Goal: Task Accomplishment & Management: Complete application form

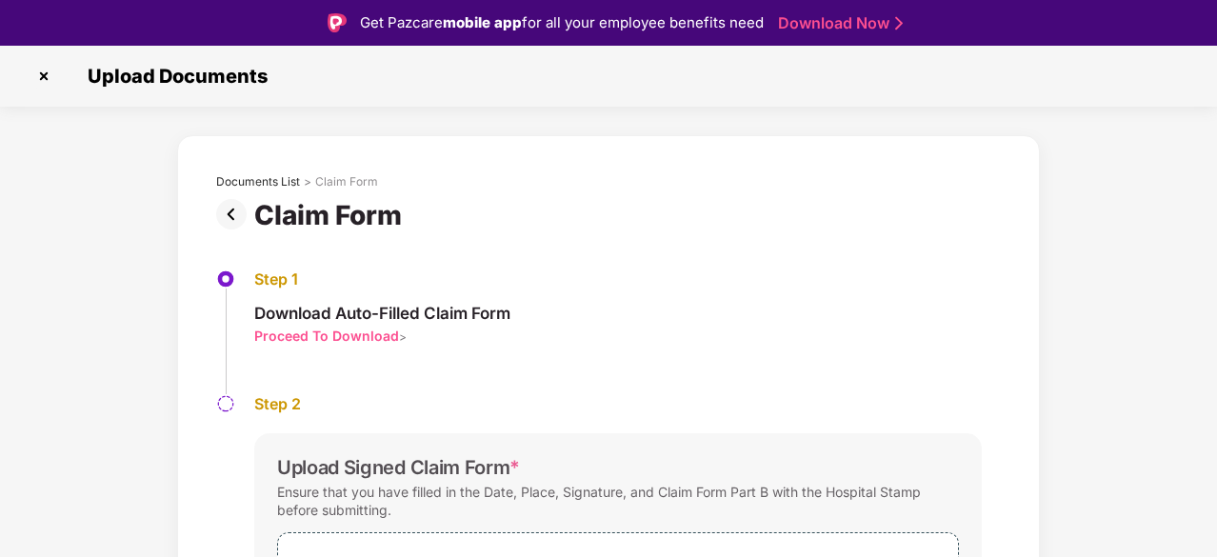
click at [48, 72] on img at bounding box center [44, 76] width 30 height 30
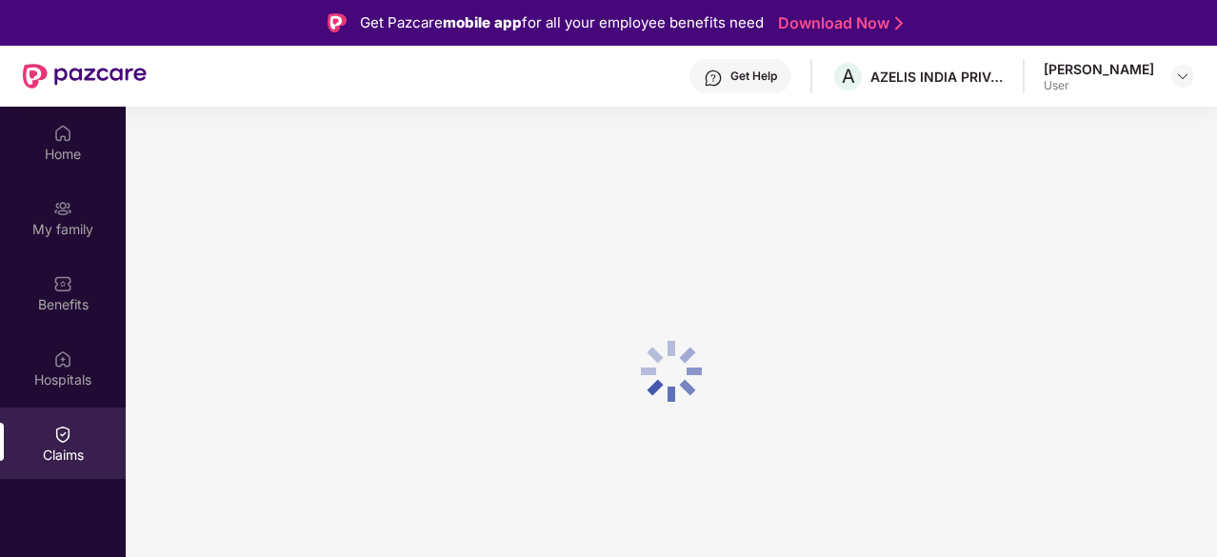
scroll to position [107, 0]
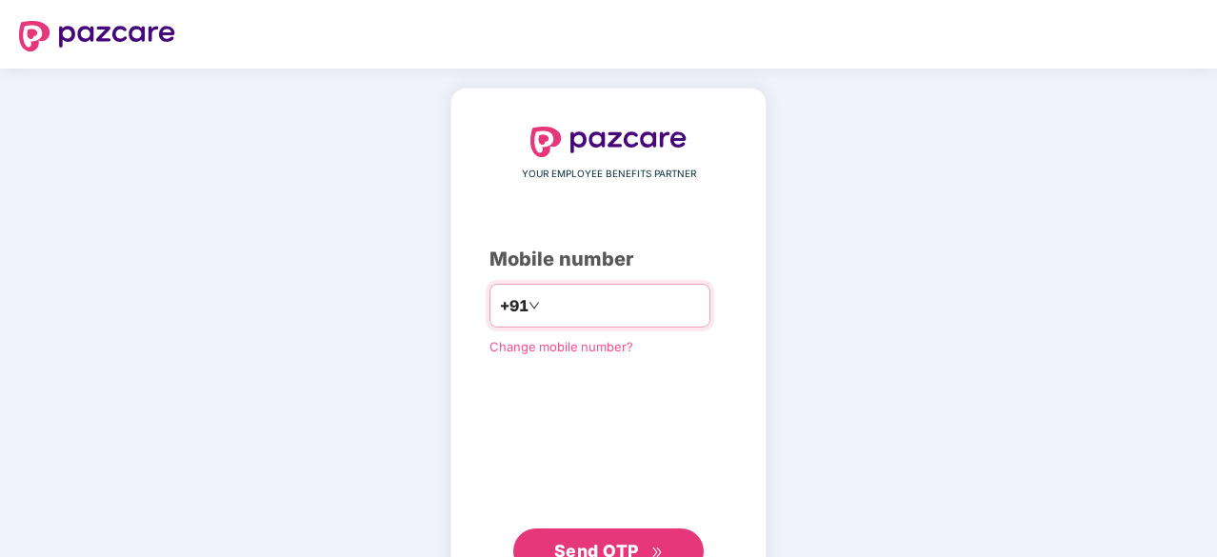
click at [565, 308] on input "number" at bounding box center [622, 305] width 156 height 30
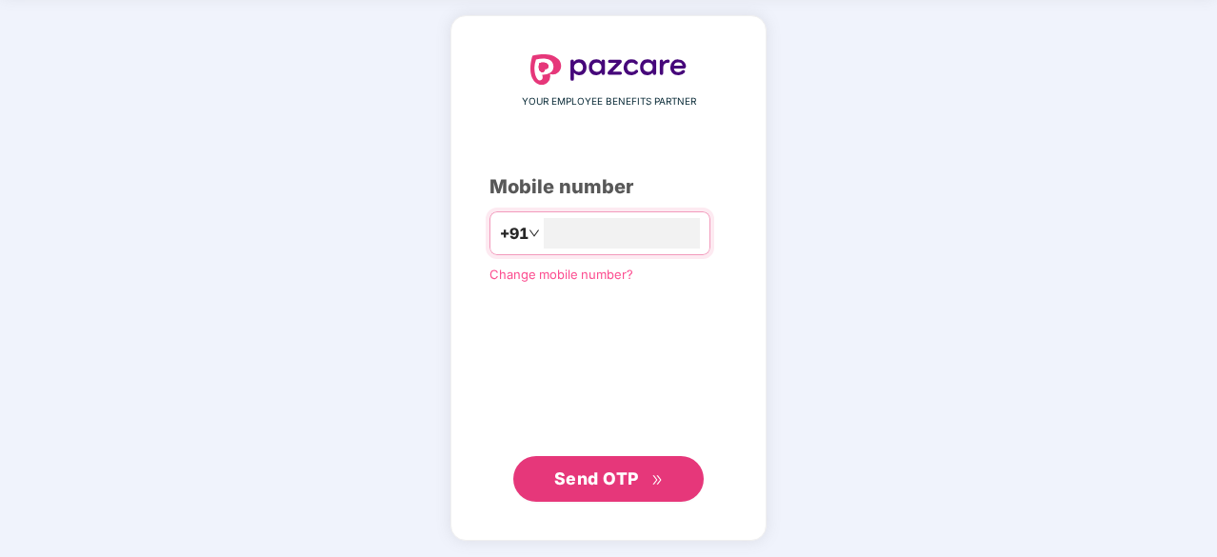
type input "**********"
click at [578, 469] on span "Send OTP" at bounding box center [596, 479] width 85 height 20
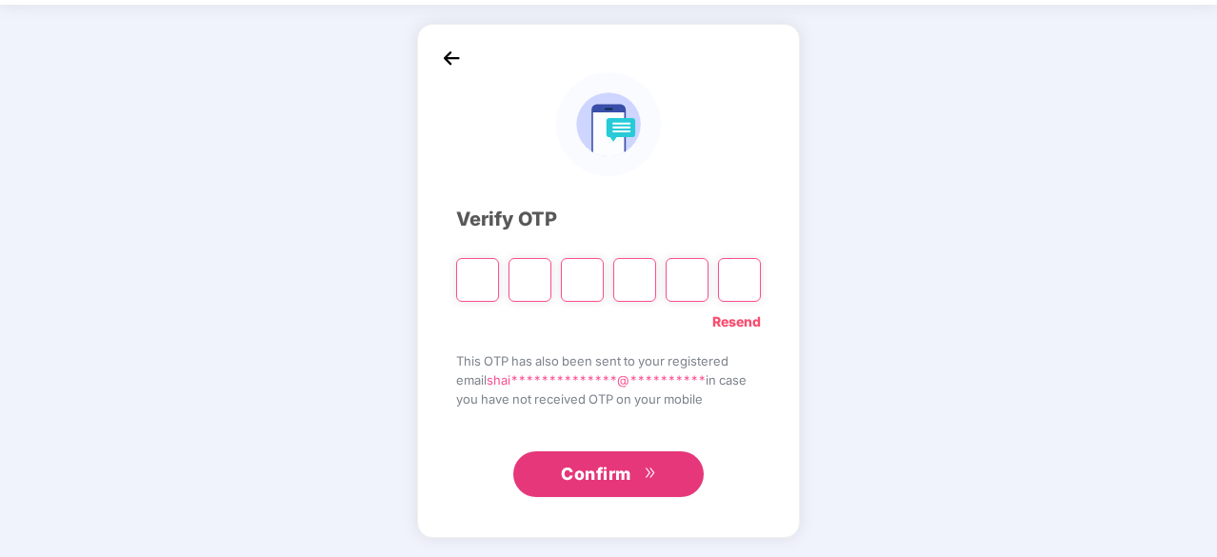
scroll to position [63, 0]
type input "*"
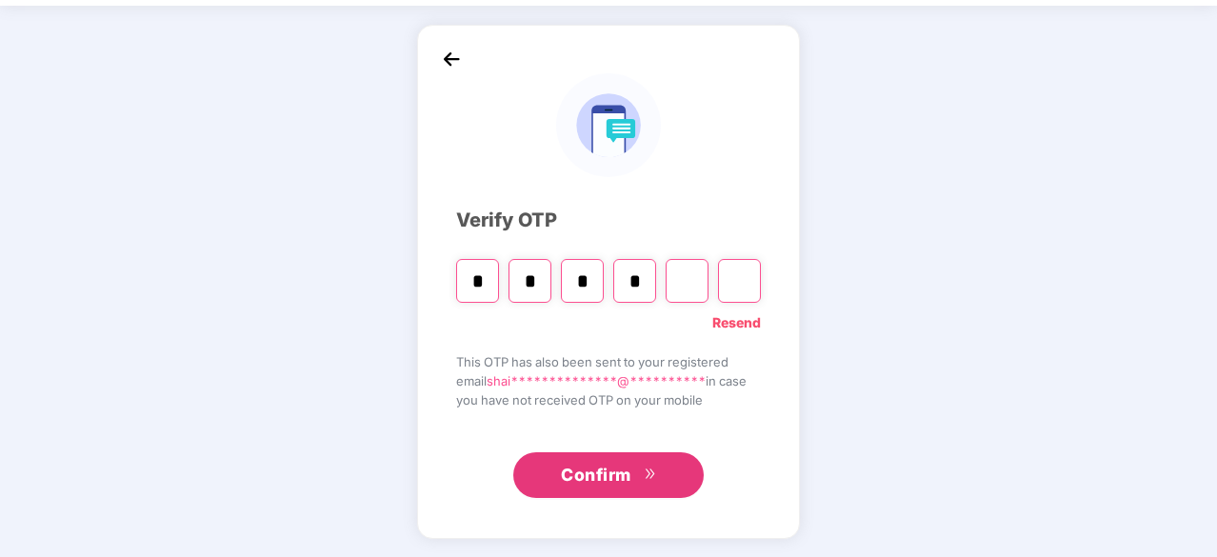
type input "*"
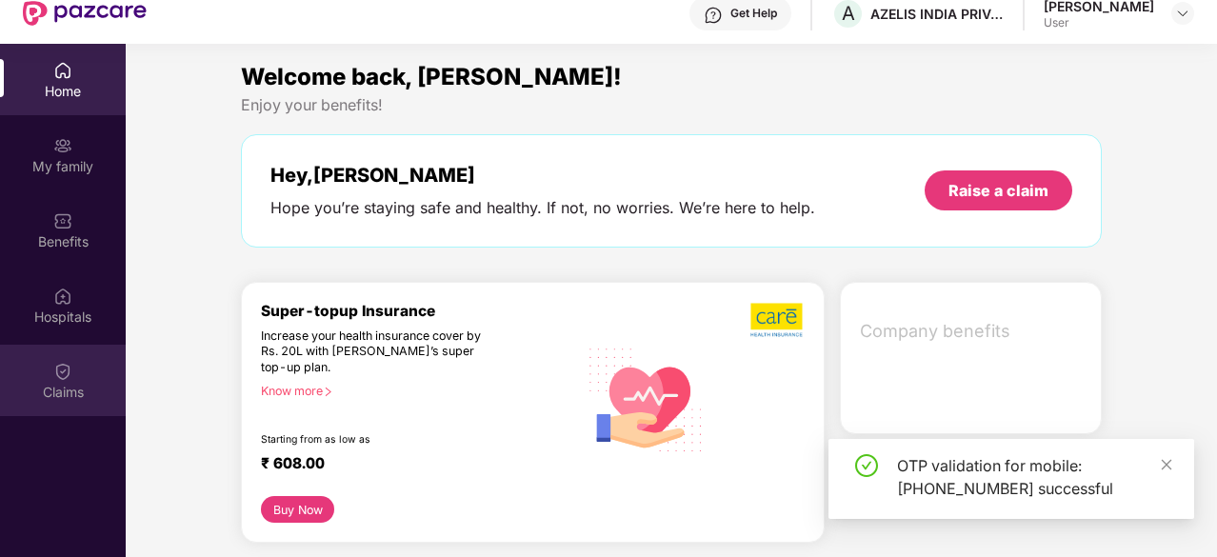
click at [61, 363] on img at bounding box center [62, 371] width 19 height 19
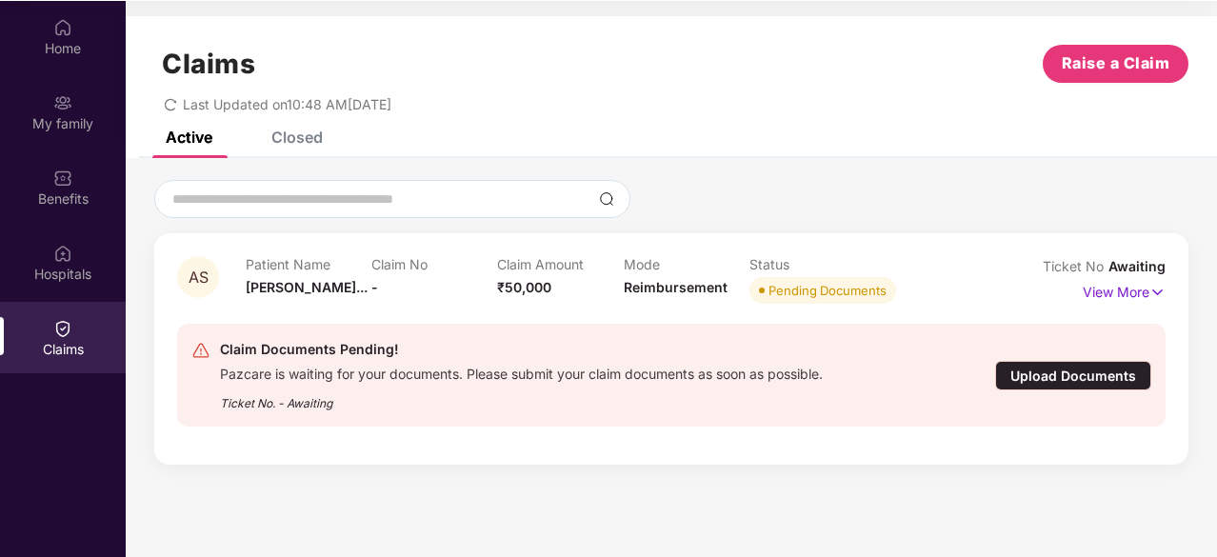
scroll to position [107, 0]
click at [1057, 371] on div "Upload Documents" at bounding box center [1073, 375] width 156 height 30
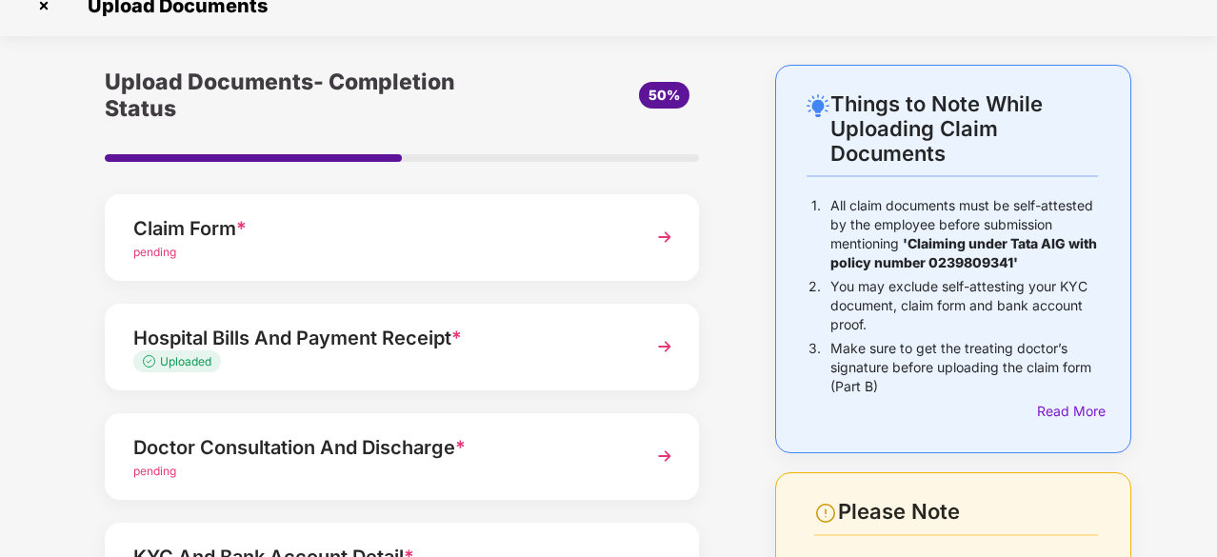
scroll to position [215, 0]
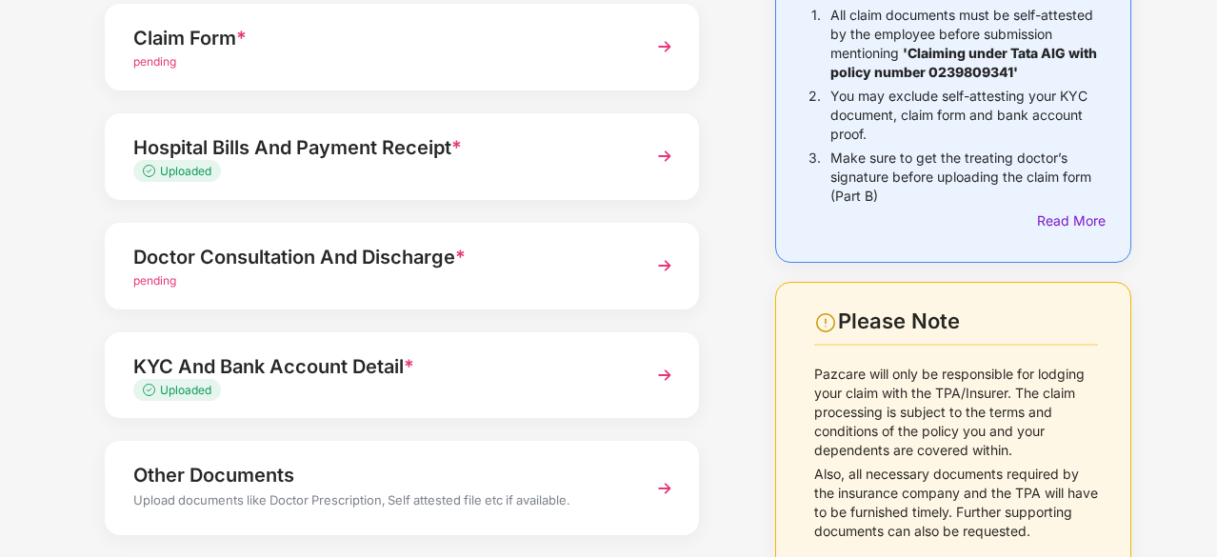
click at [205, 262] on div "Doctor Consultation And Discharge *" at bounding box center [379, 257] width 492 height 30
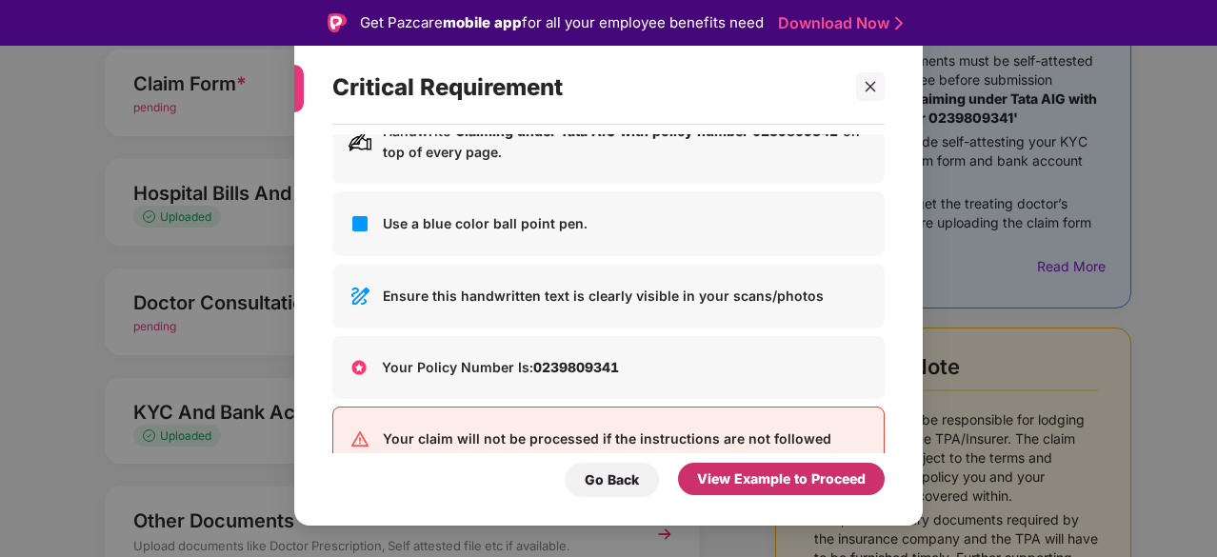
click at [744, 483] on div "View Example to Proceed" at bounding box center [781, 478] width 169 height 21
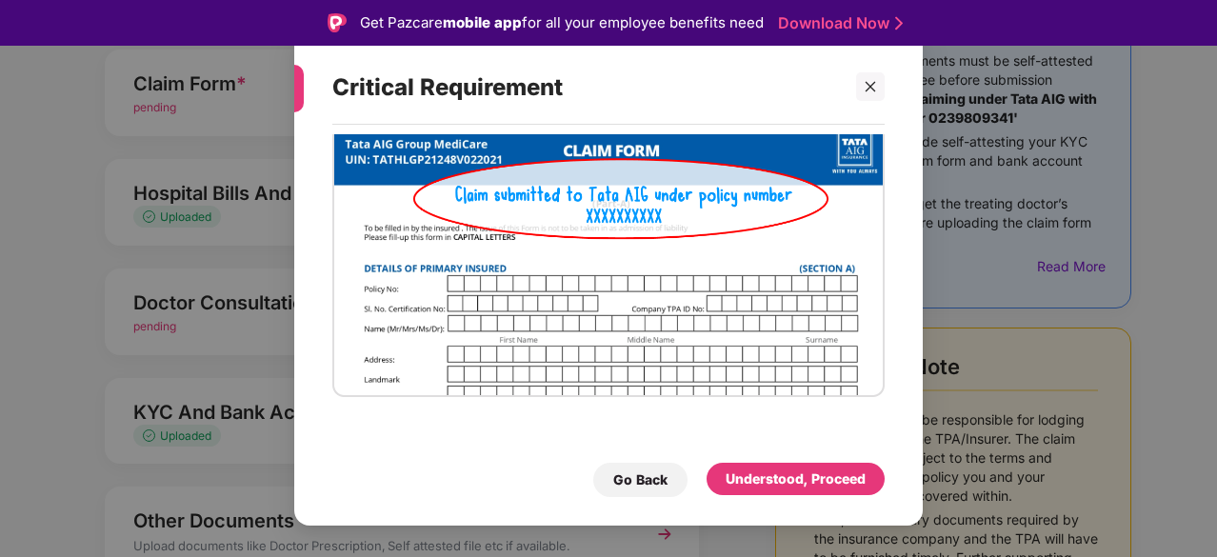
click at [756, 475] on div "Go Back Understood, Proceed" at bounding box center [608, 475] width 552 height 44
click at [756, 475] on div "Understood, Proceed" at bounding box center [795, 478] width 140 height 21
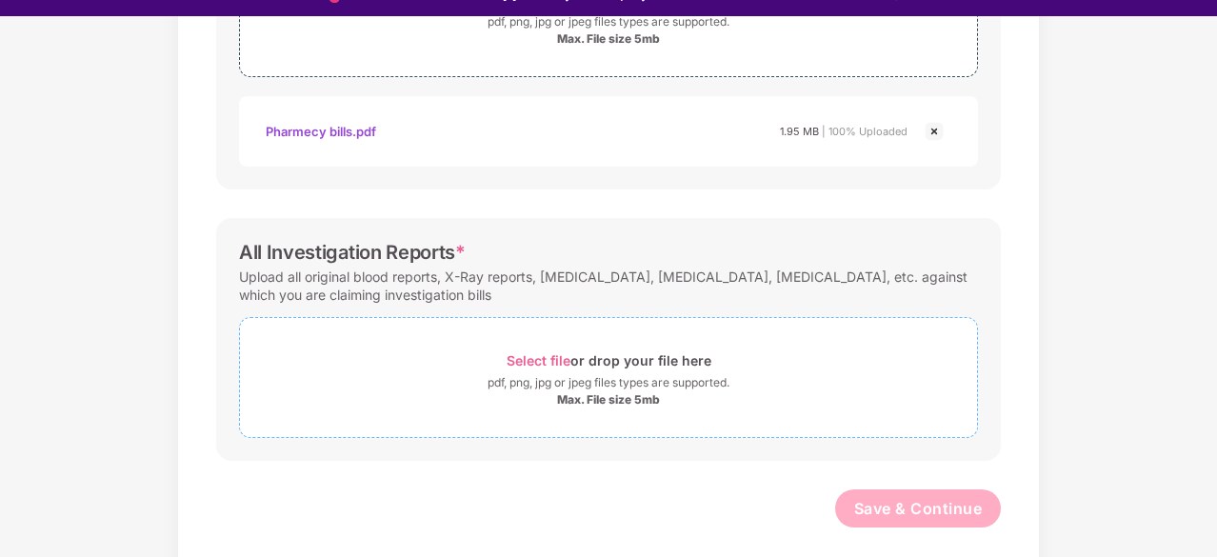
scroll to position [46, 0]
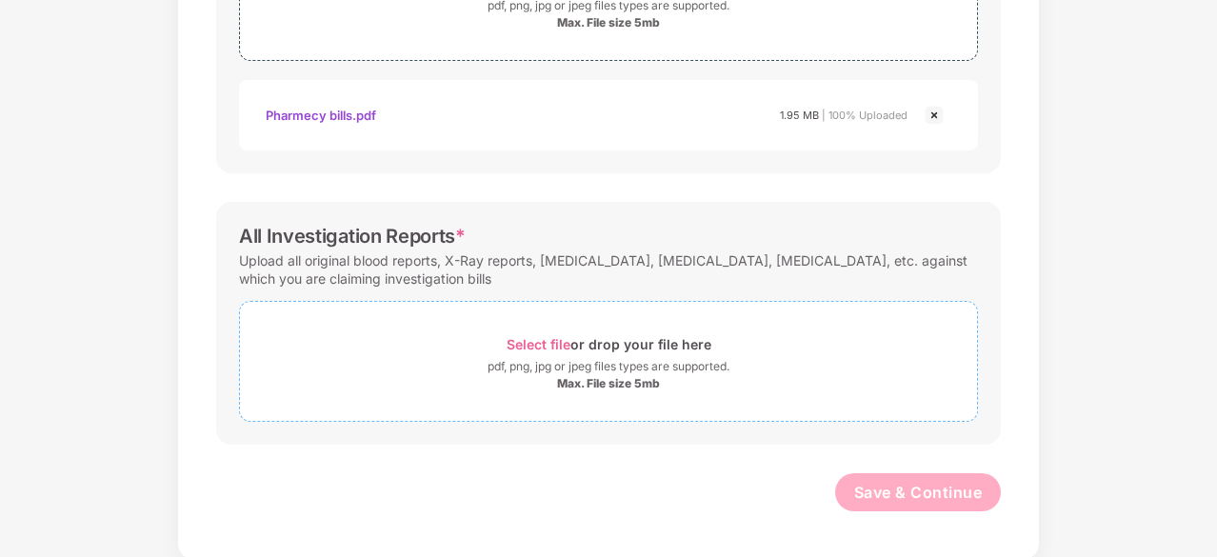
click at [538, 331] on div "Select file or drop your file here" at bounding box center [608, 344] width 205 height 26
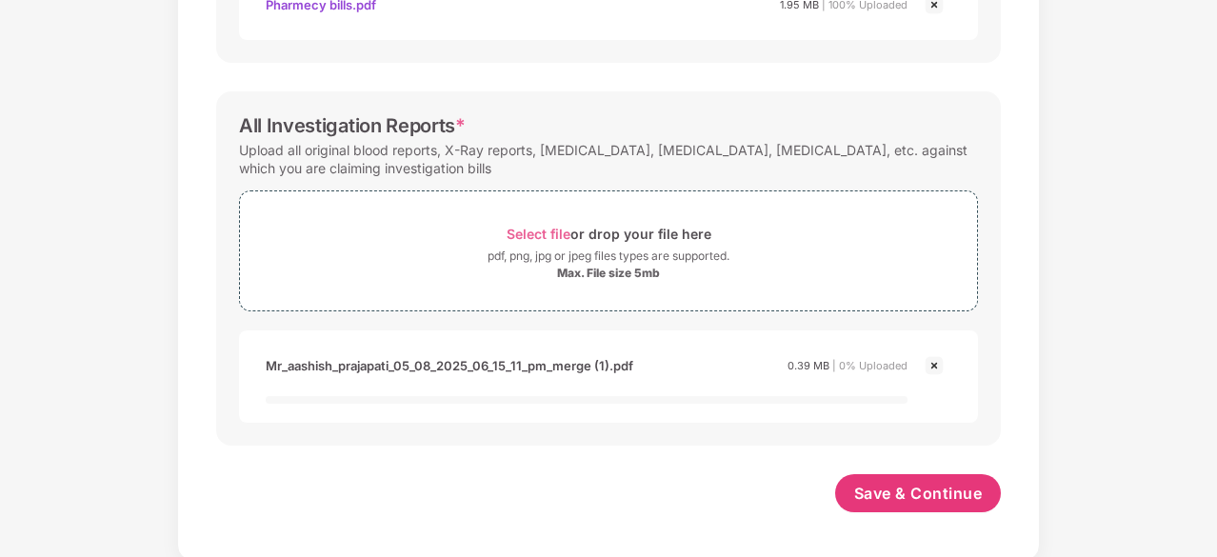
scroll to position [887, 0]
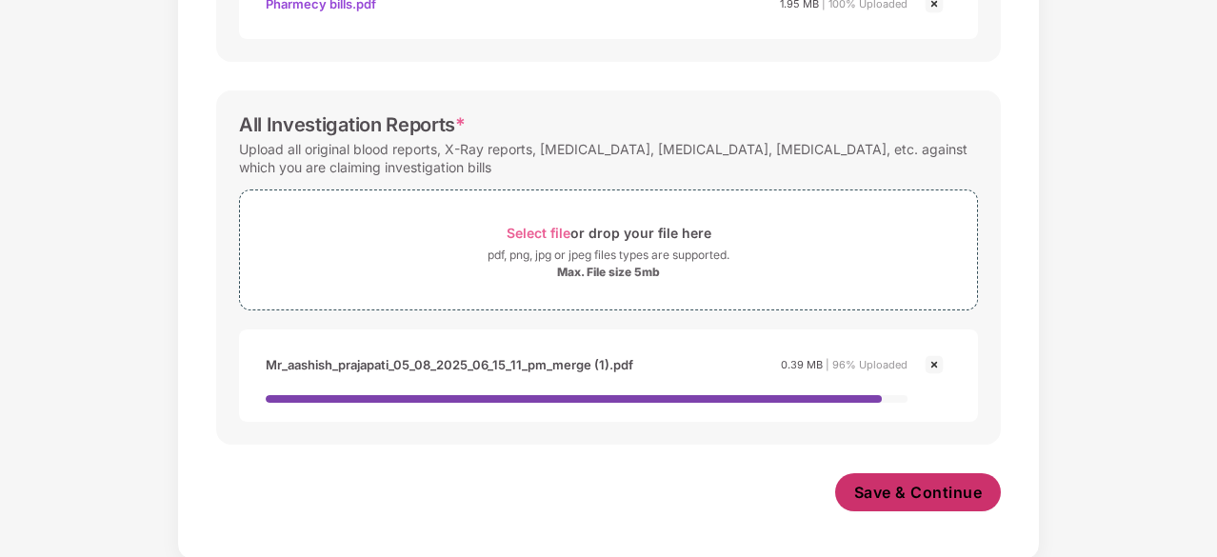
click at [887, 501] on button "Save & Continue" at bounding box center [918, 492] width 167 height 38
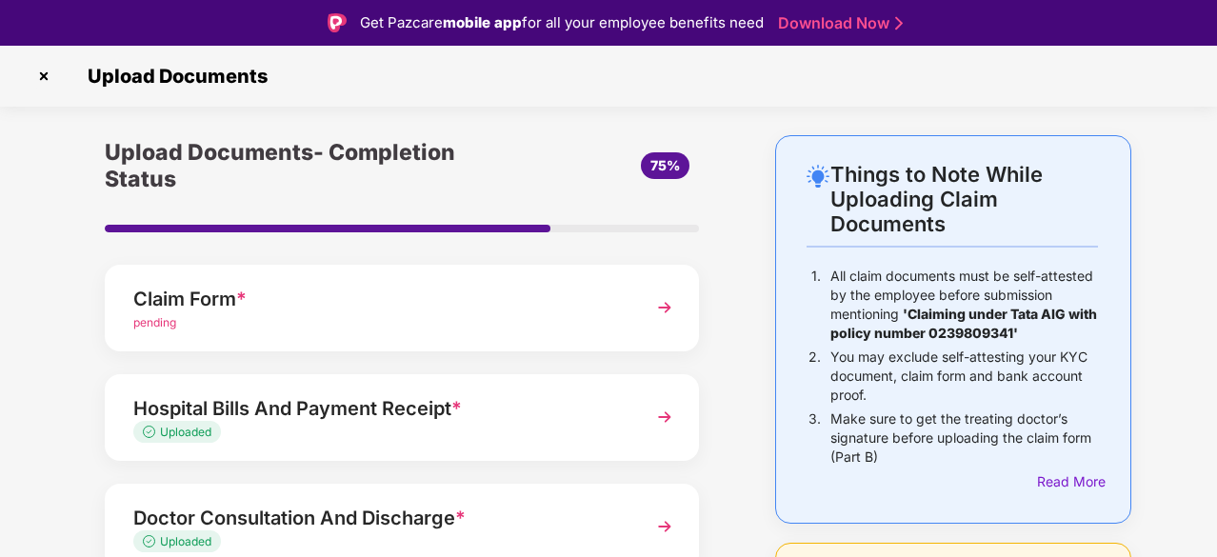
click at [48, 80] on img at bounding box center [44, 76] width 30 height 30
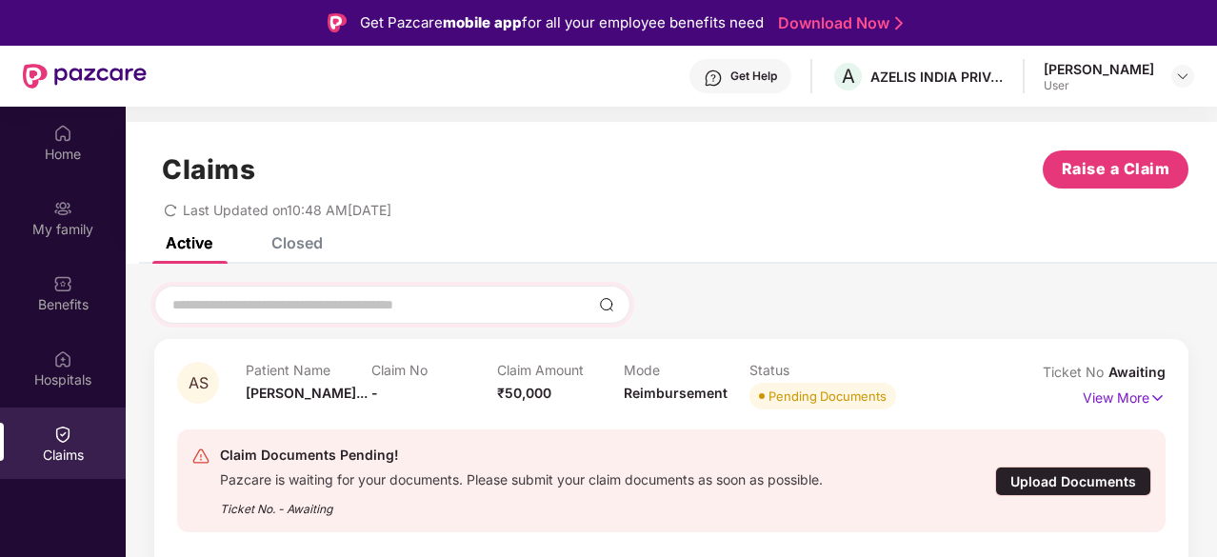
scroll to position [107, 0]
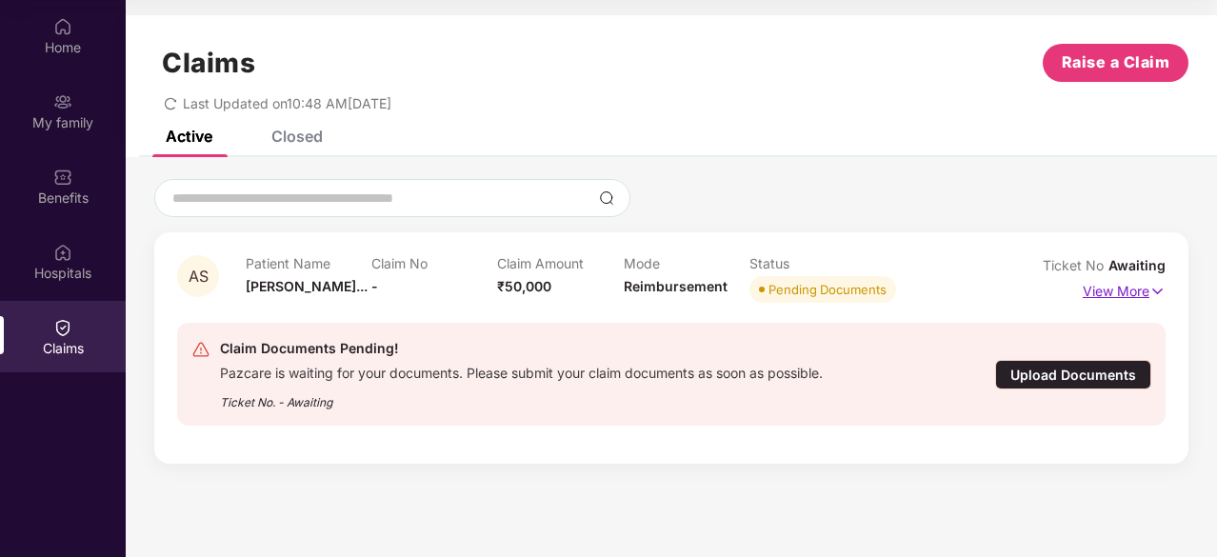
click at [1112, 288] on p "View More" at bounding box center [1123, 289] width 83 height 26
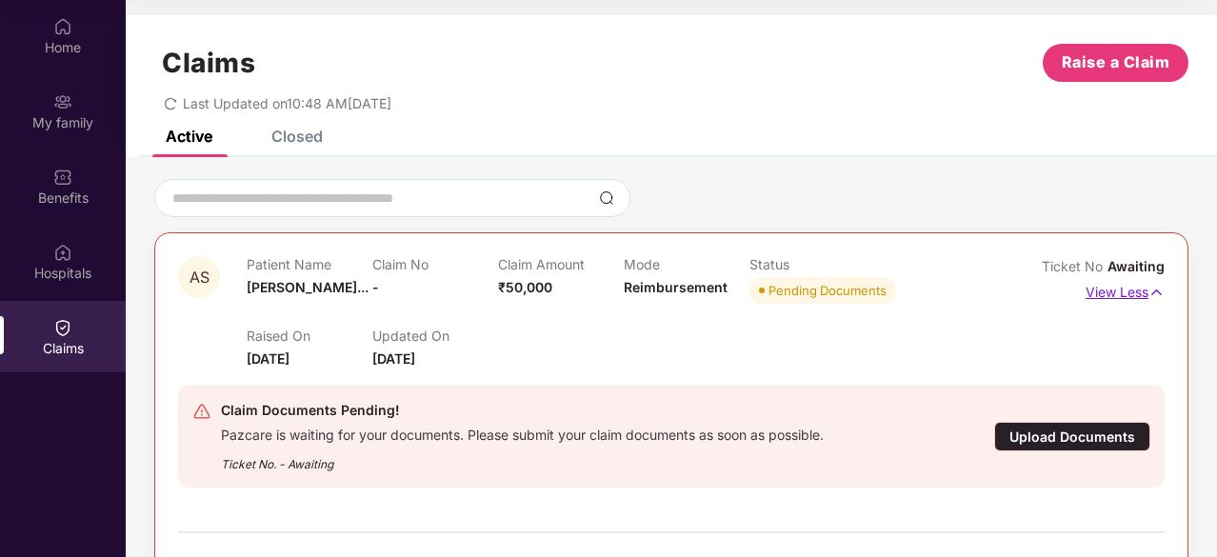
click at [1125, 290] on p "View Less" at bounding box center [1124, 290] width 79 height 26
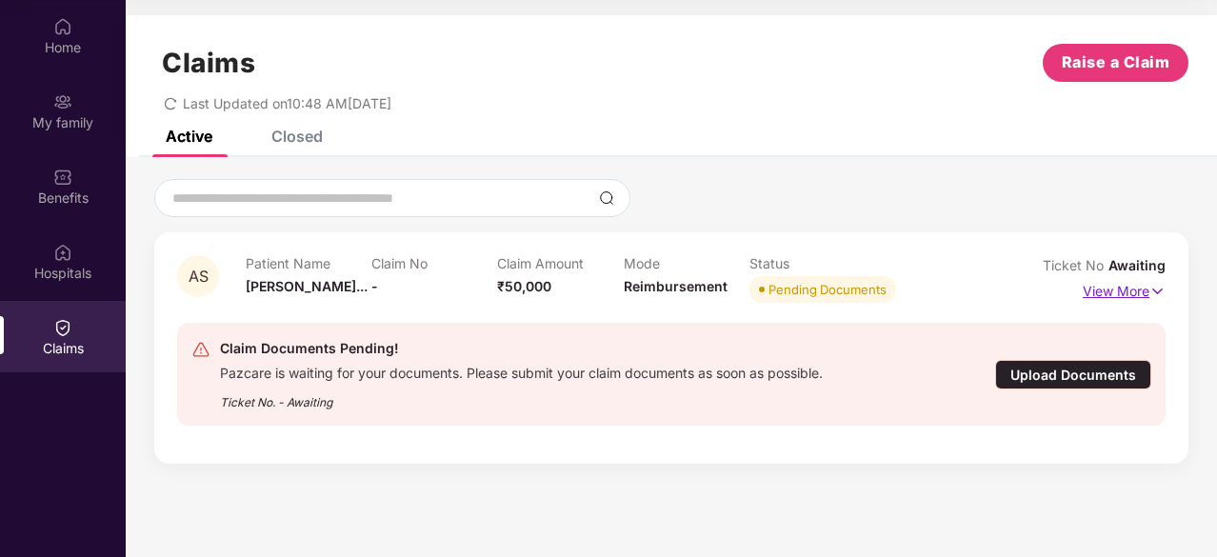
click at [1118, 292] on p "View More" at bounding box center [1123, 289] width 83 height 26
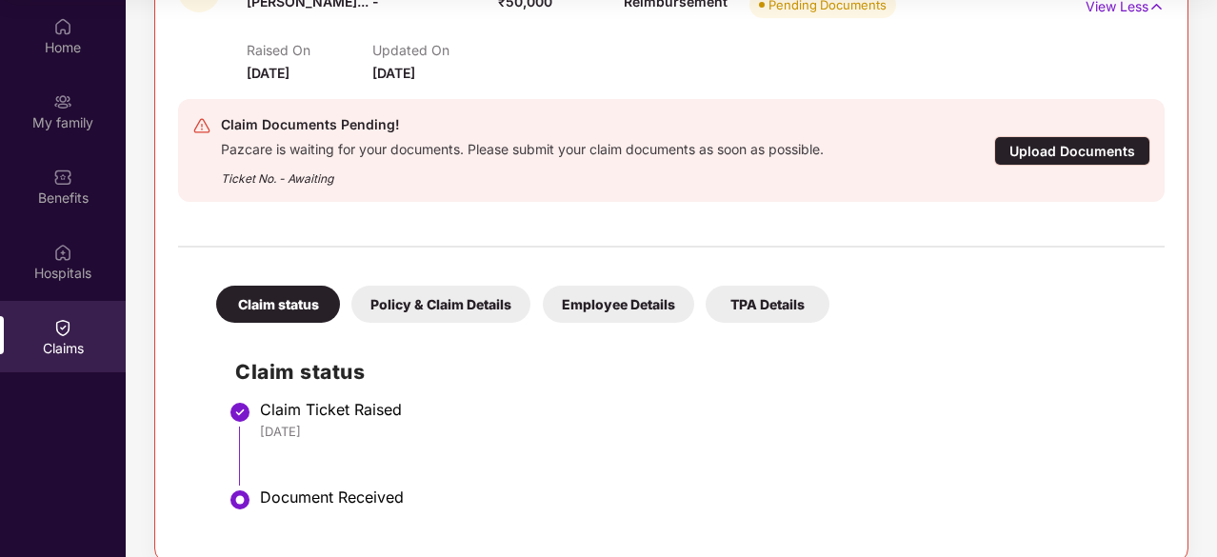
scroll to position [310, 0]
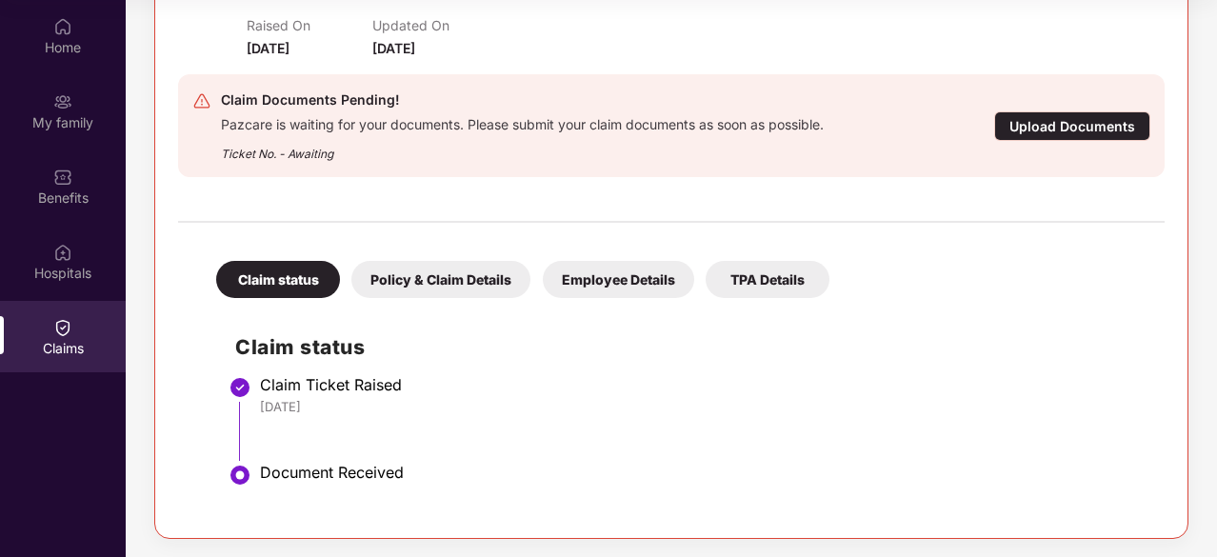
click at [455, 275] on div "Policy & Claim Details" at bounding box center [440, 279] width 179 height 37
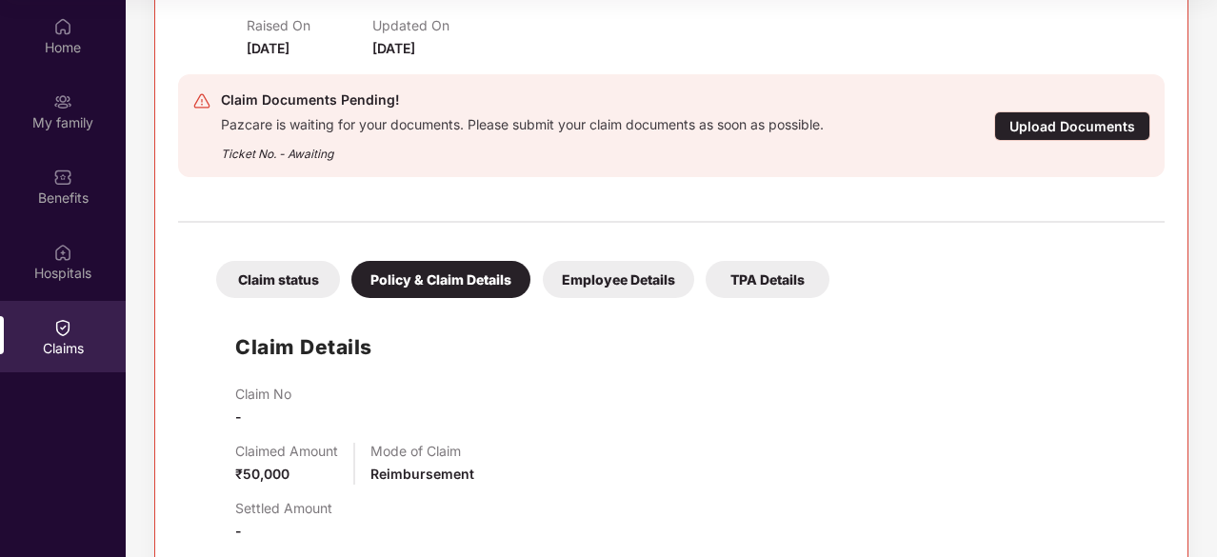
click at [586, 272] on div "Employee Details" at bounding box center [618, 279] width 151 height 37
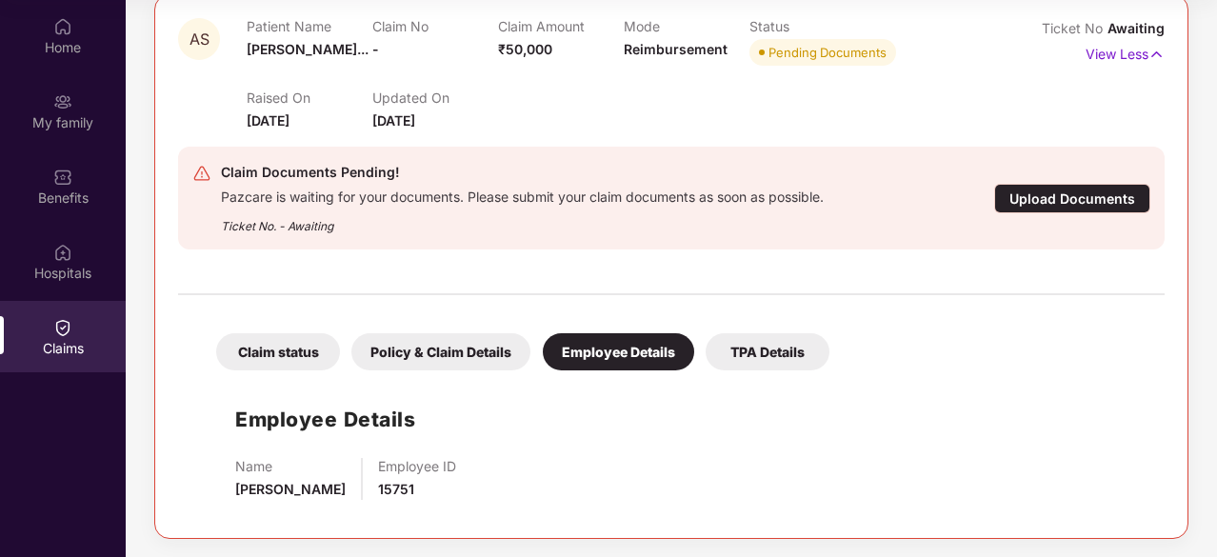
click at [765, 353] on div "TPA Details" at bounding box center [767, 351] width 124 height 37
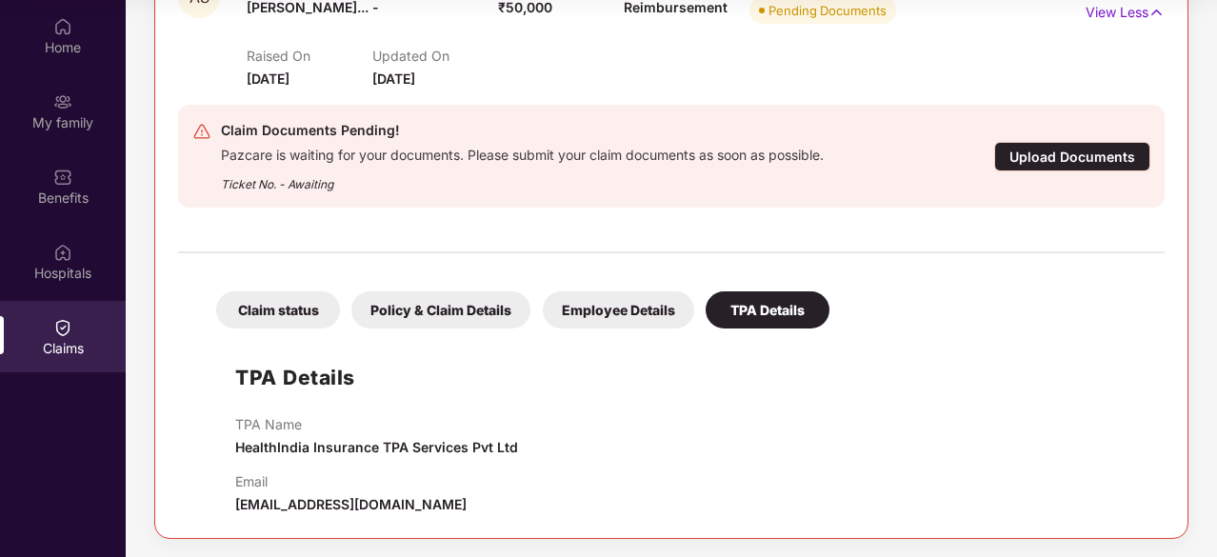
click at [288, 319] on div "Claim status" at bounding box center [278, 309] width 124 height 37
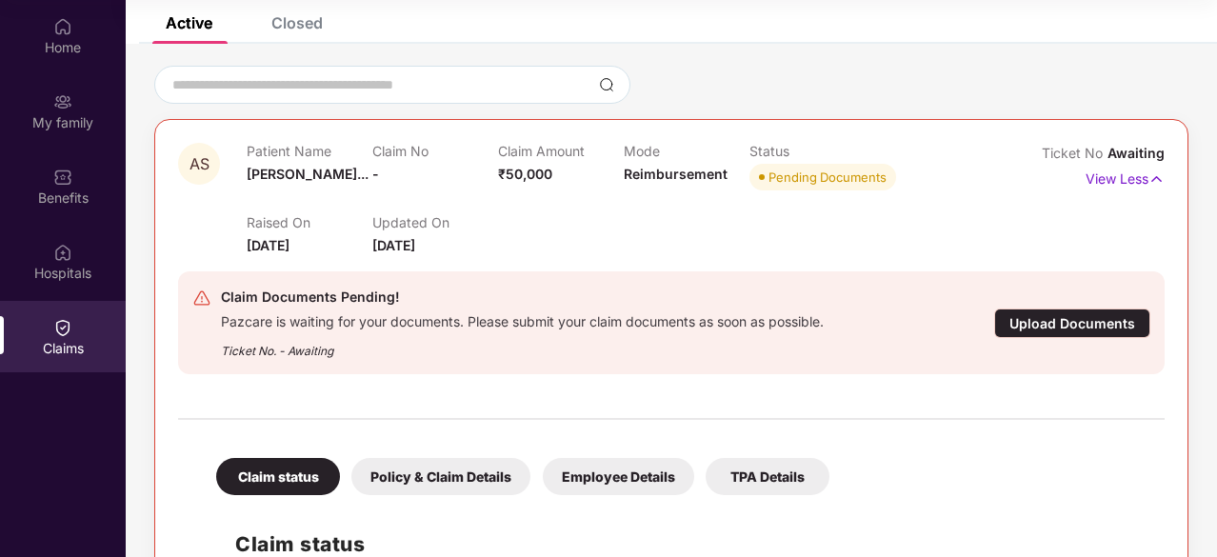
scroll to position [0, 0]
